Goal: Navigation & Orientation: Find specific page/section

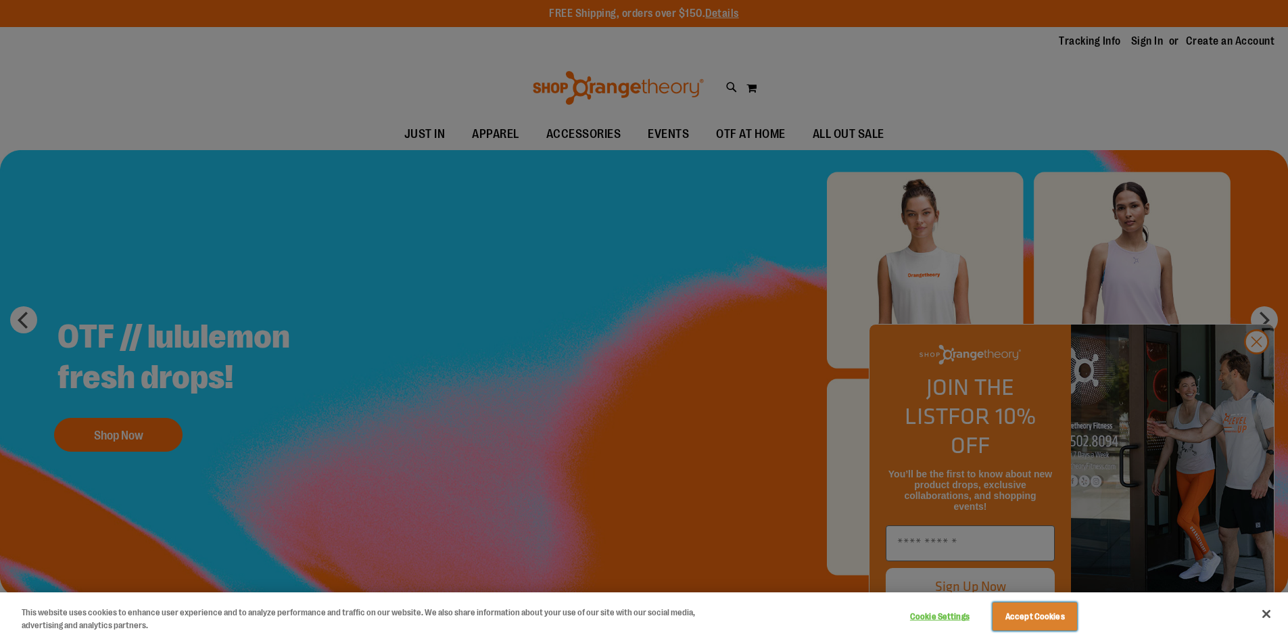
click at [1042, 614] on button "Accept Cookies" at bounding box center [1034, 616] width 85 height 28
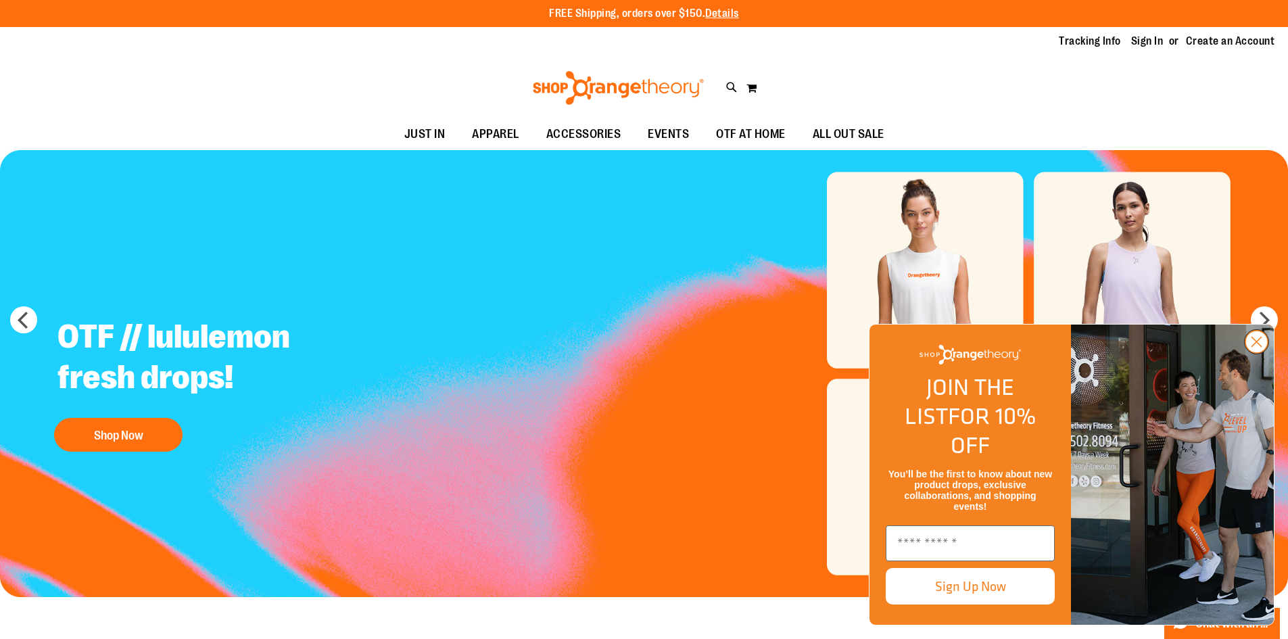
click at [1257, 347] on icon "Close dialog" at bounding box center [1256, 341] width 9 height 9
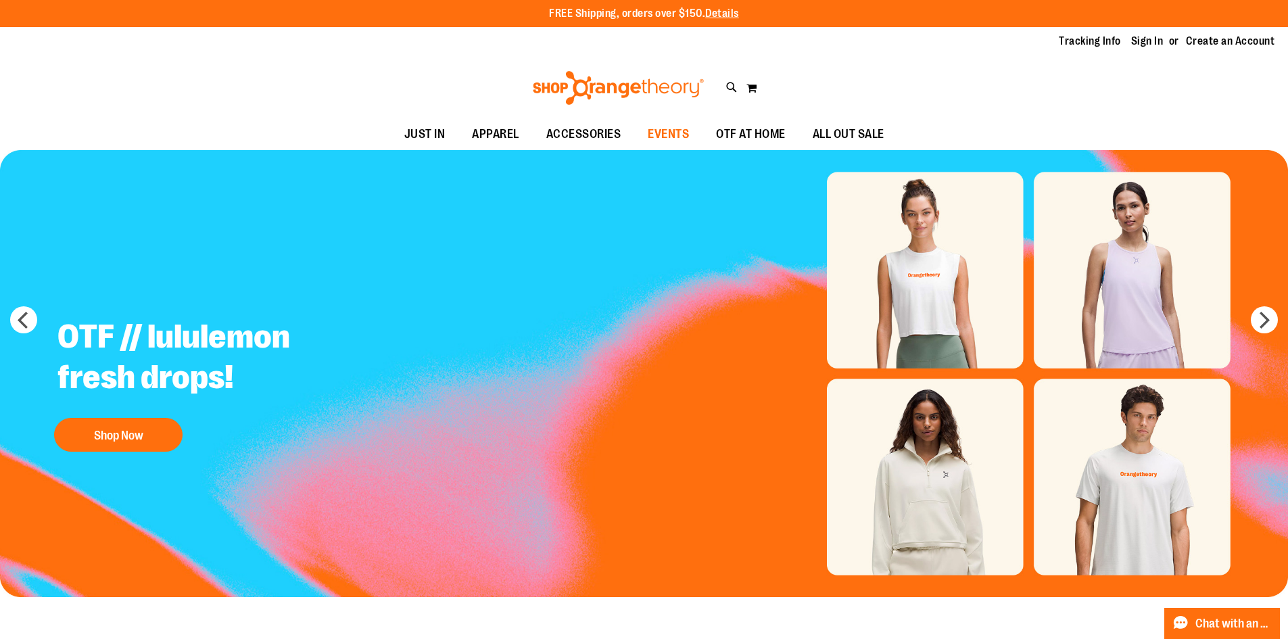
click at [656, 132] on span "EVENTS" at bounding box center [668, 134] width 41 height 30
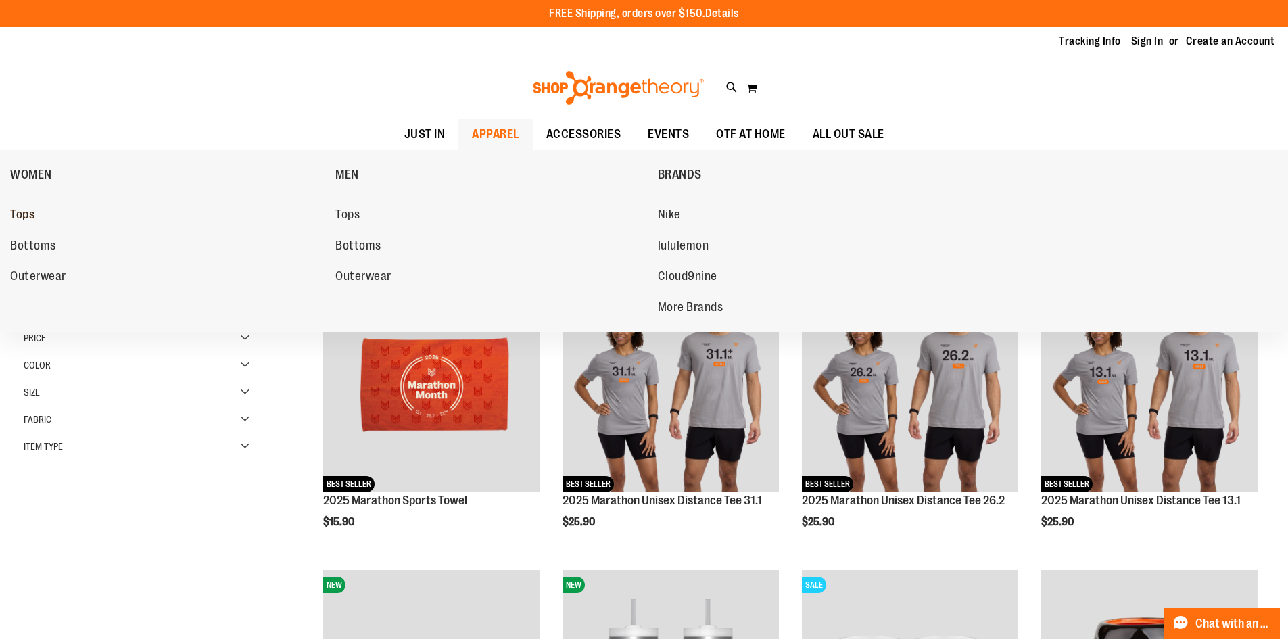
click at [21, 216] on span "Tops" at bounding box center [22, 216] width 24 height 17
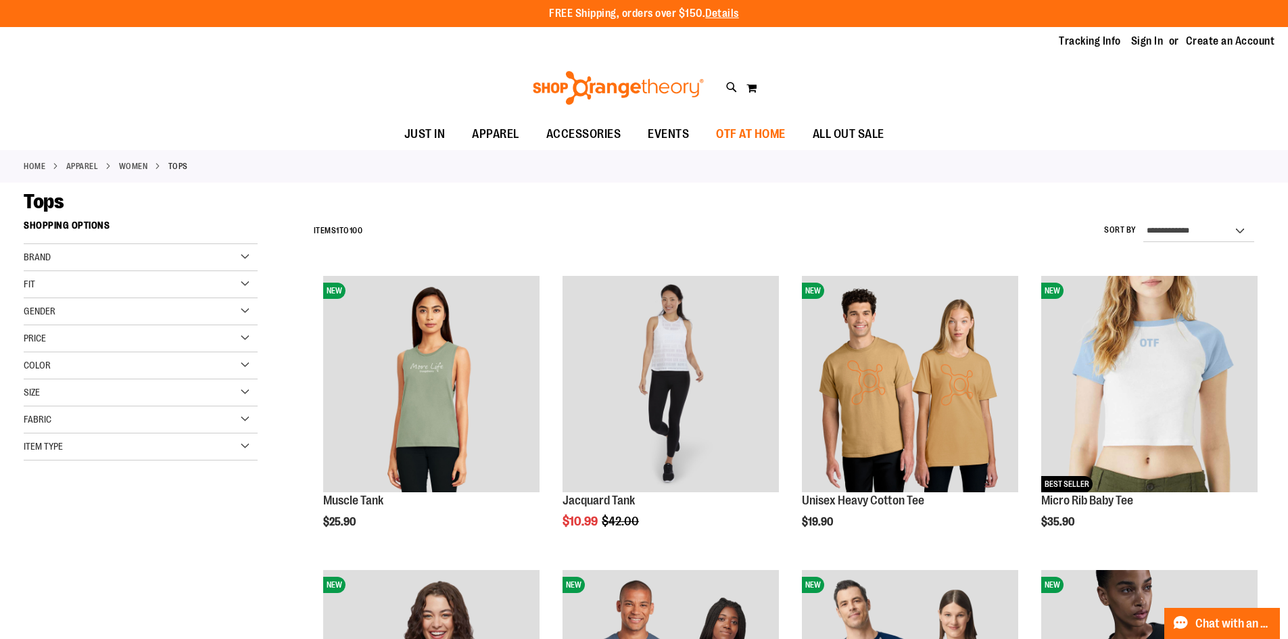
click at [765, 137] on span "OTF AT HOME" at bounding box center [751, 134] width 70 height 30
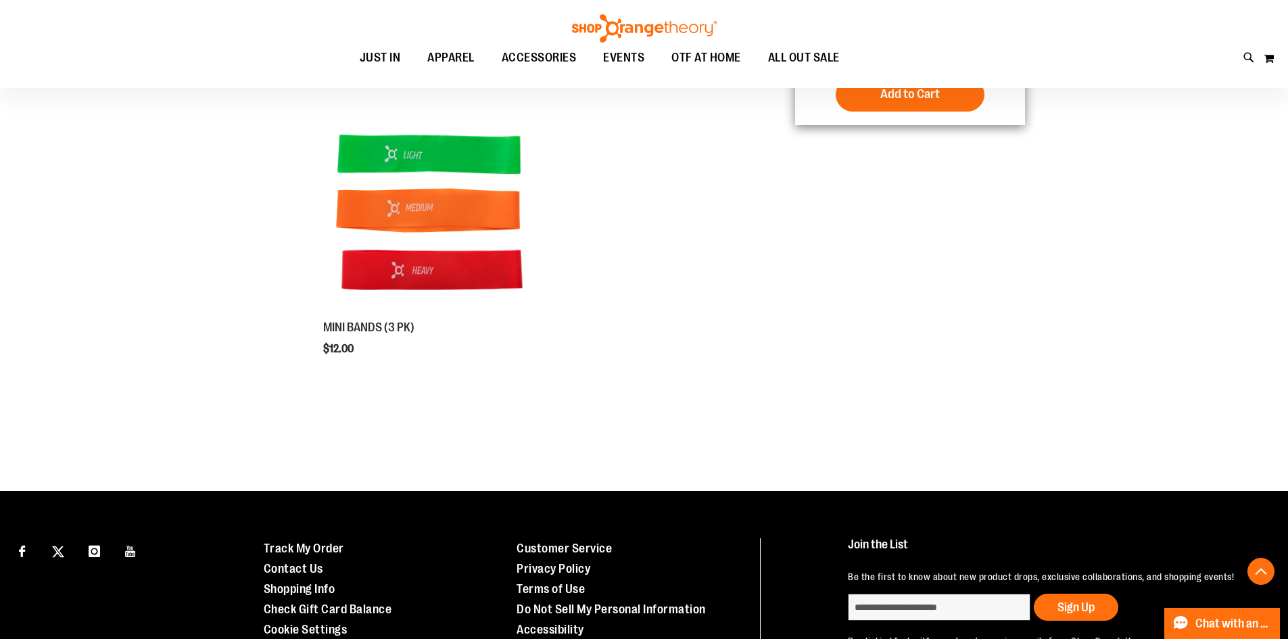
scroll to position [178, 0]
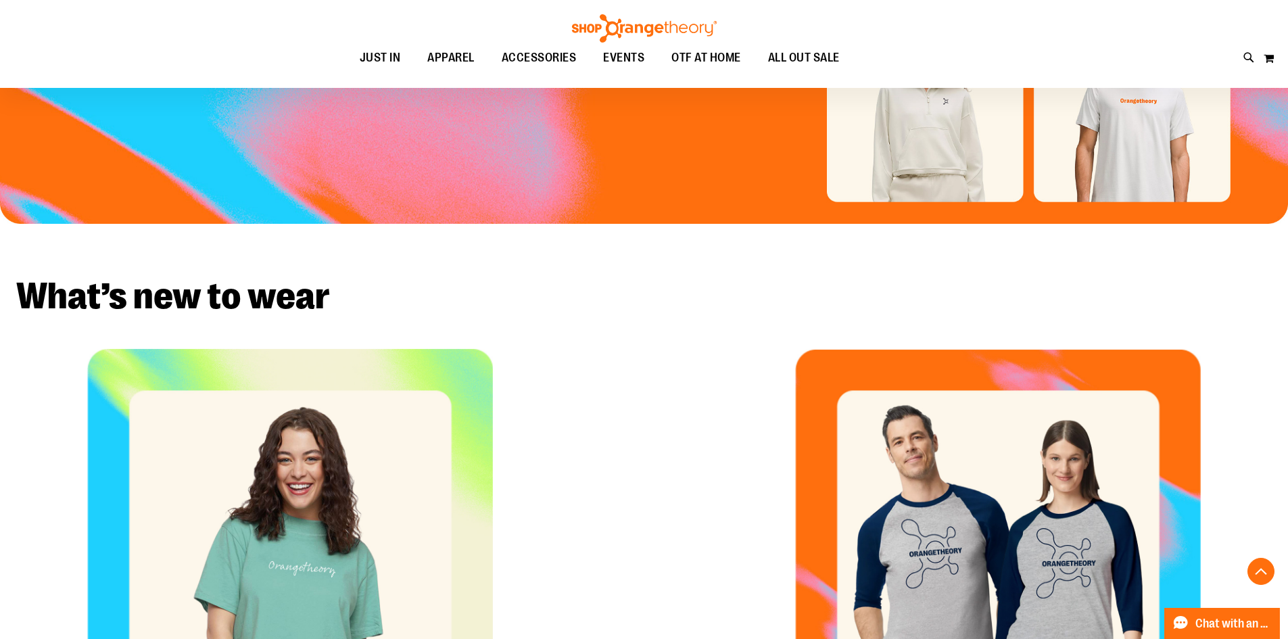
scroll to position [405, 0]
